Goal: Find specific page/section: Find specific page/section

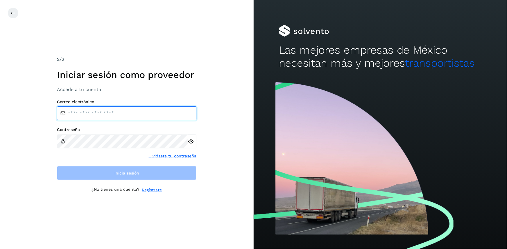
click at [118, 115] on input "email" at bounding box center [126, 114] width 139 height 14
type input "**********"
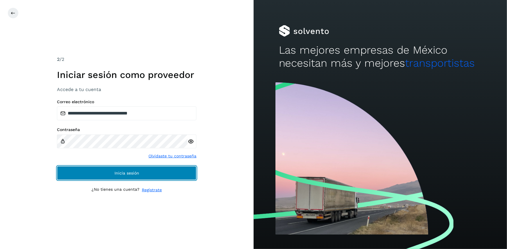
click at [127, 177] on button "Inicia sesión" at bounding box center [126, 173] width 139 height 14
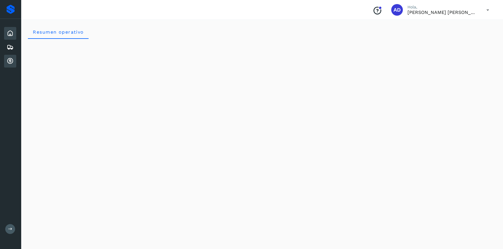
click at [10, 63] on icon at bounding box center [10, 61] width 7 height 7
